Goal: Information Seeking & Learning: Learn about a topic

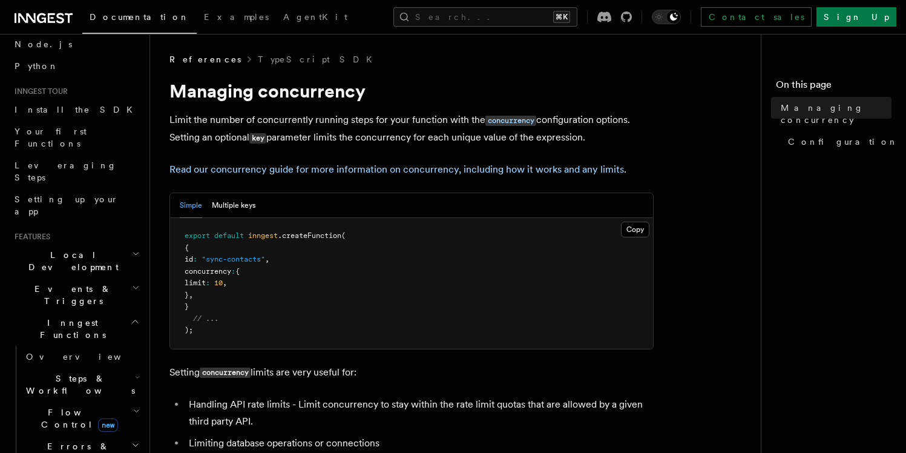
scroll to position [85, 0]
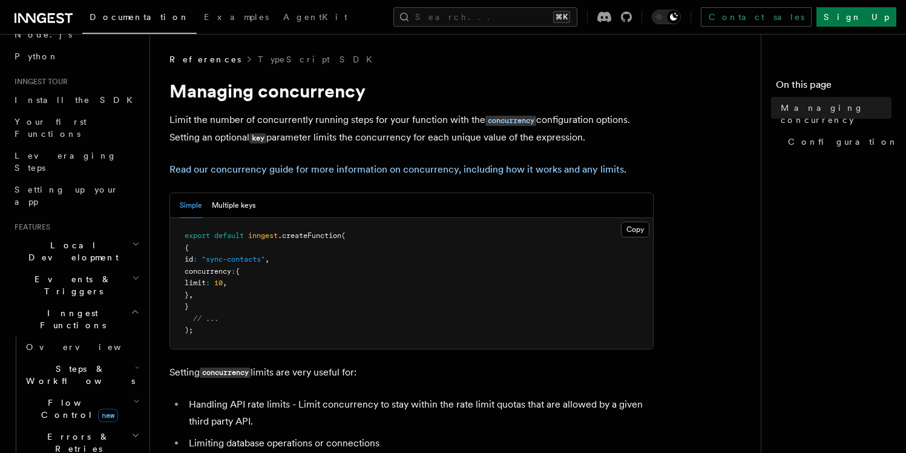
click at [55, 396] on span "Flow Control new" at bounding box center [77, 408] width 112 height 24
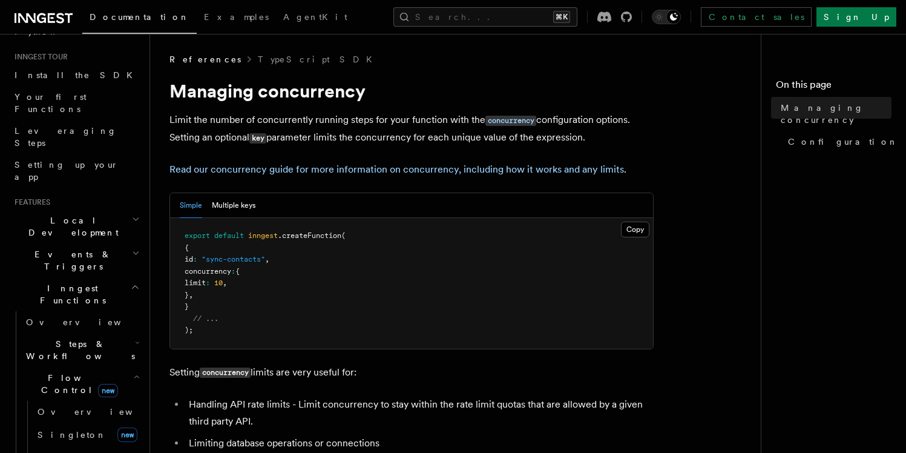
scroll to position [73, 0]
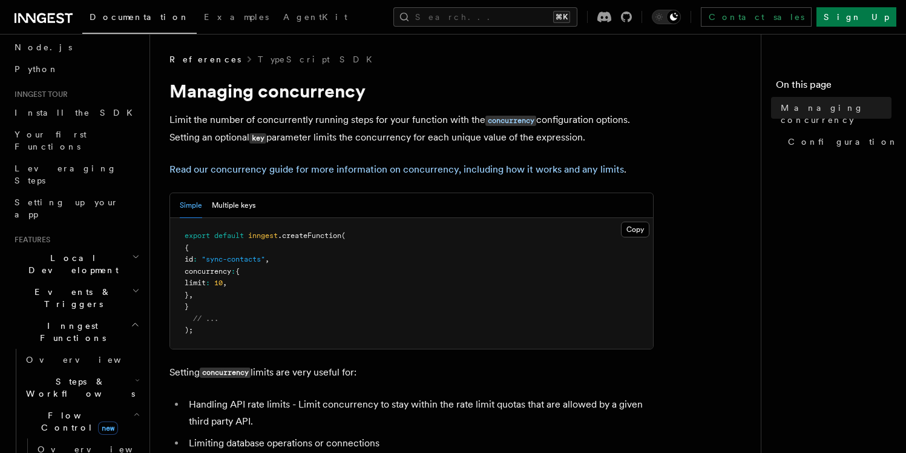
click at [69, 375] on span "Steps & Workflows" at bounding box center [78, 387] width 114 height 24
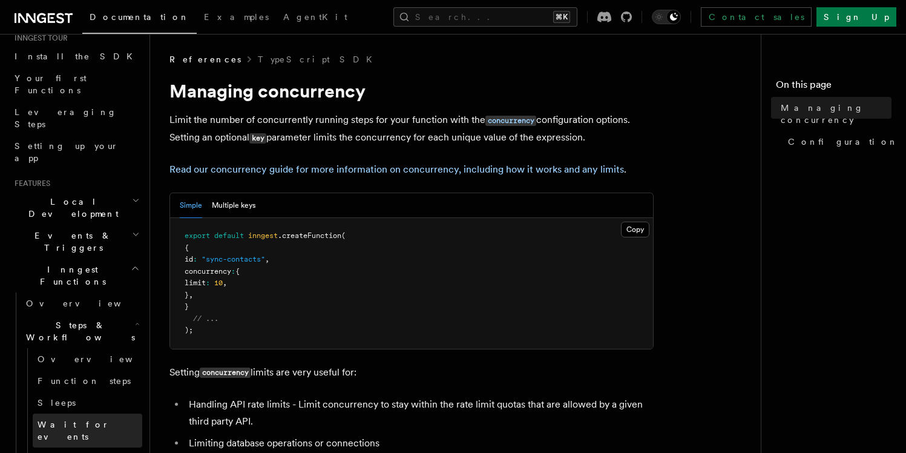
scroll to position [128, 0]
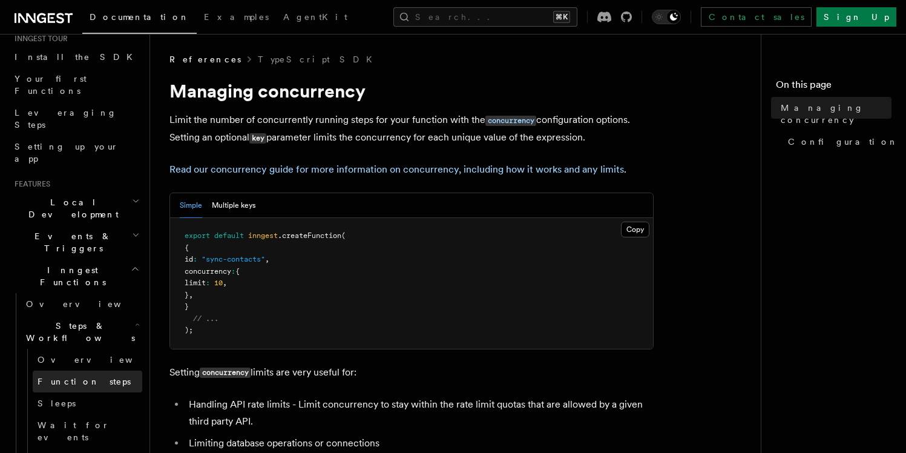
click at [67, 375] on span "Function steps" at bounding box center [84, 381] width 93 height 12
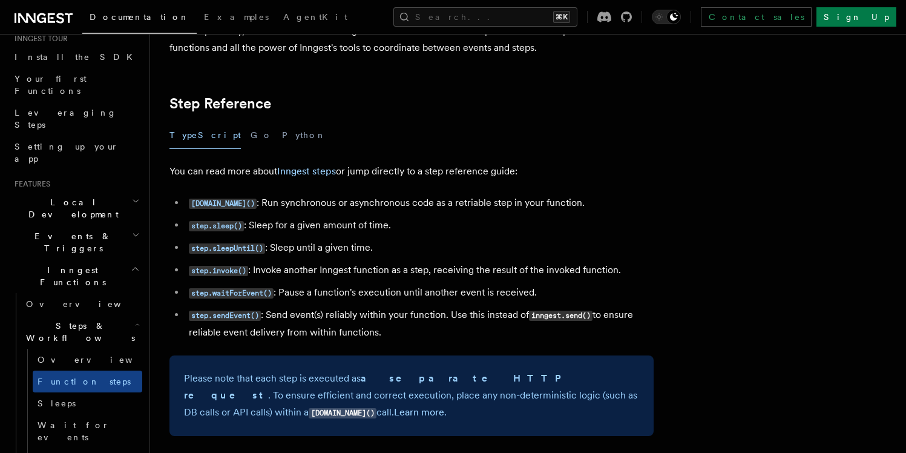
scroll to position [2093, 0]
click at [216, 208] on code "[DOMAIN_NAME]()" at bounding box center [223, 203] width 68 height 10
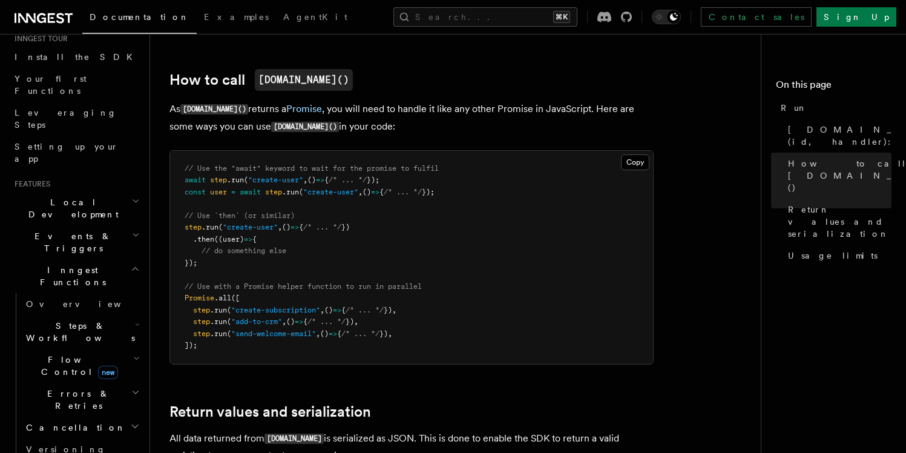
scroll to position [663, 0]
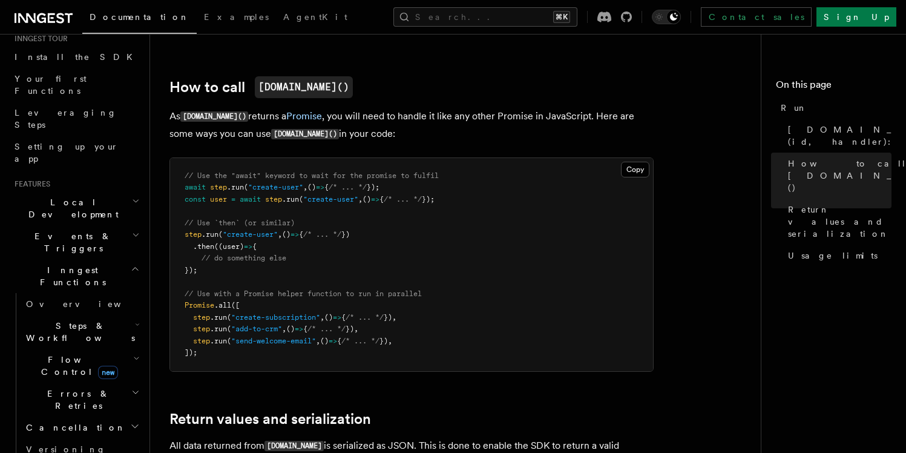
click at [68, 353] on span "Flow Control new" at bounding box center [77, 365] width 112 height 24
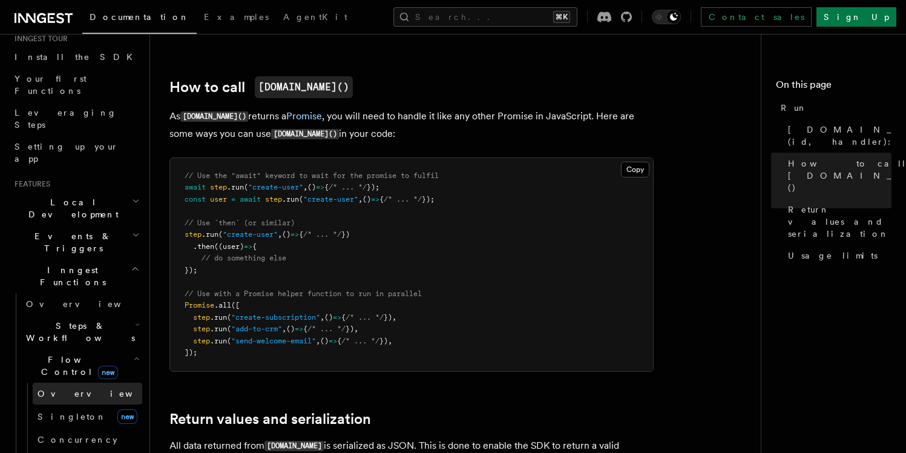
click at [67, 389] on span "Overview" at bounding box center [100, 394] width 125 height 10
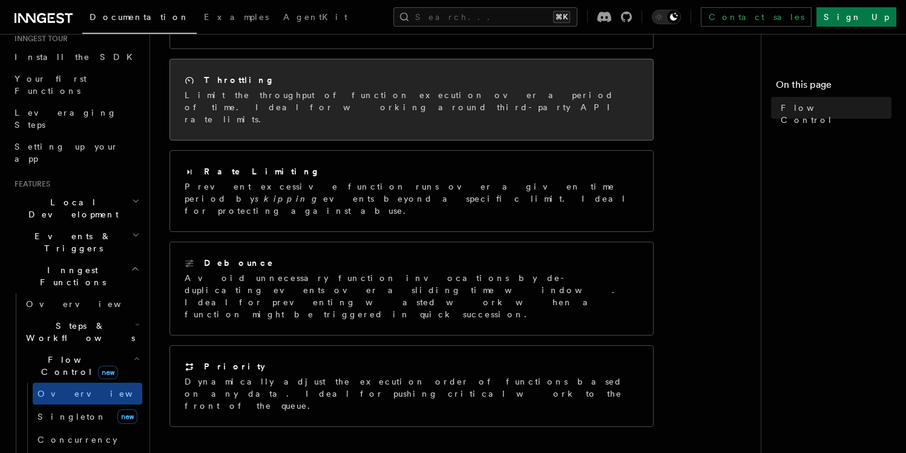
scroll to position [301, 0]
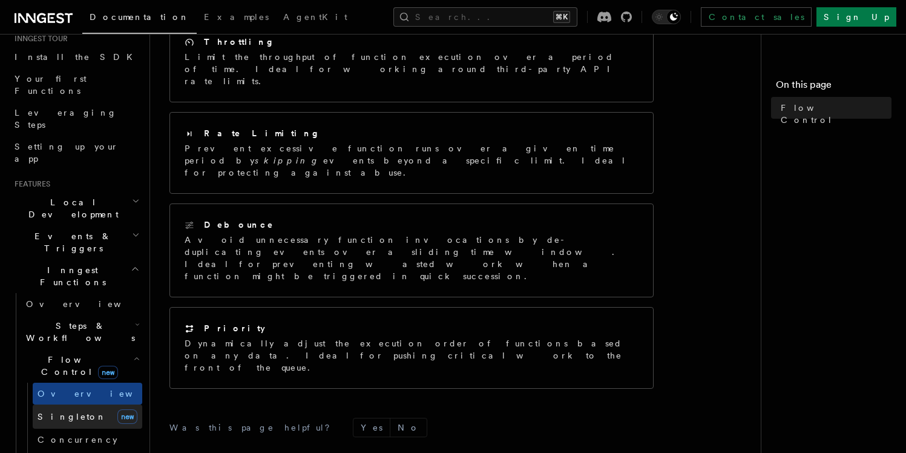
click at [39, 412] on span "Singleton" at bounding box center [72, 417] width 69 height 10
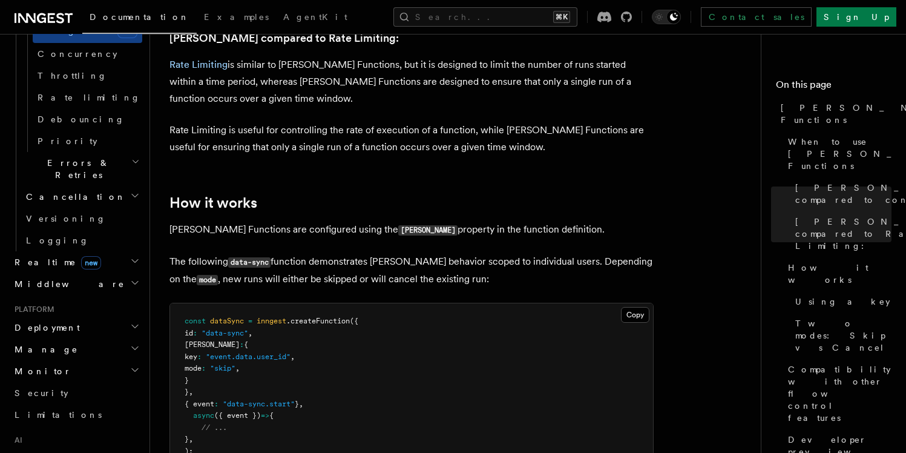
scroll to position [813, 0]
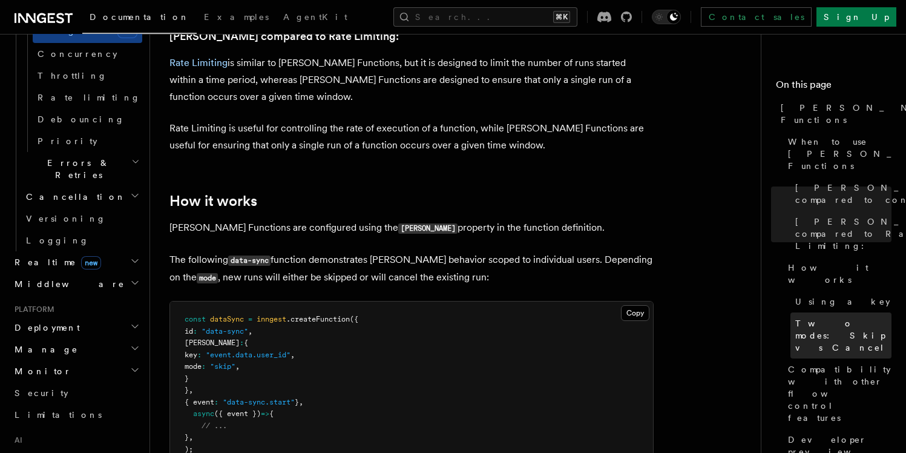
click at [828, 317] on span "Two modes: Skip vs Cancel" at bounding box center [843, 335] width 96 height 36
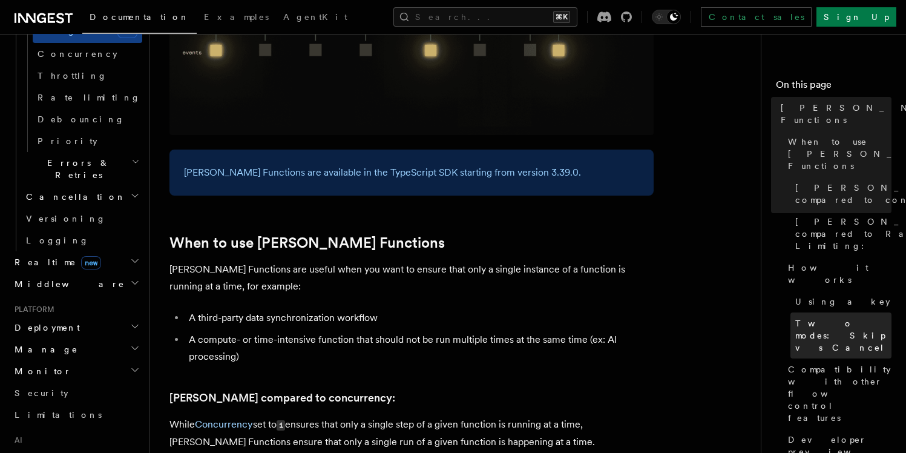
scroll to position [364, 0]
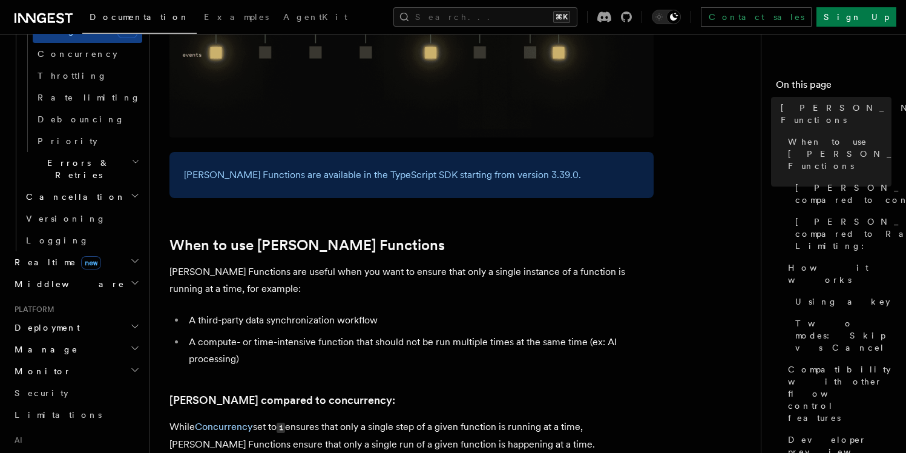
click at [518, 166] on p "[PERSON_NAME] Functions are available in the TypeScript SDK starting from versi…" at bounding box center [411, 174] width 455 height 17
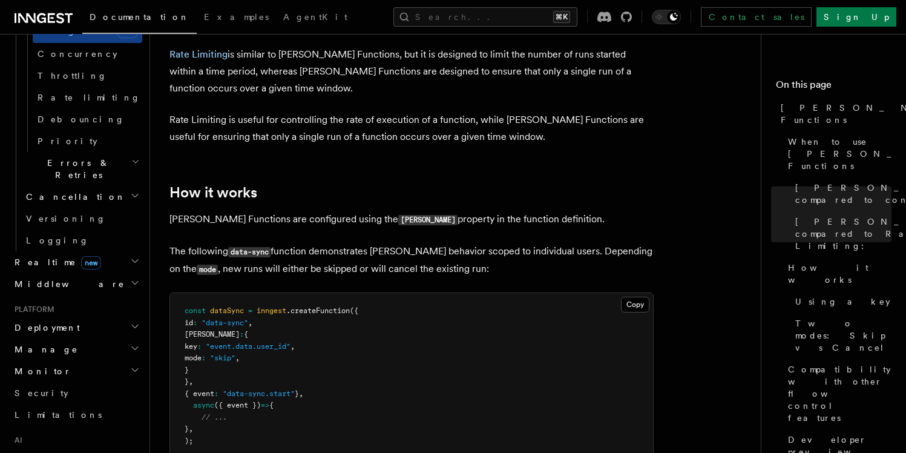
scroll to position [831, 0]
